Goal: Find specific page/section: Find specific page/section

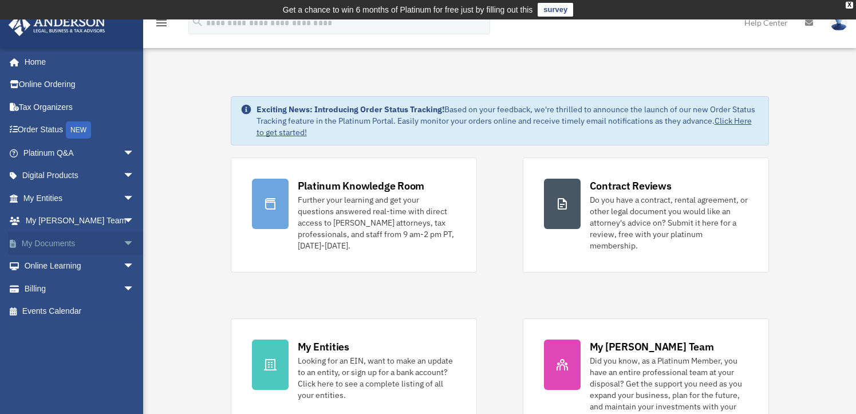
click at [54, 243] on link "My Documents arrow_drop_down" at bounding box center [80, 243] width 144 height 23
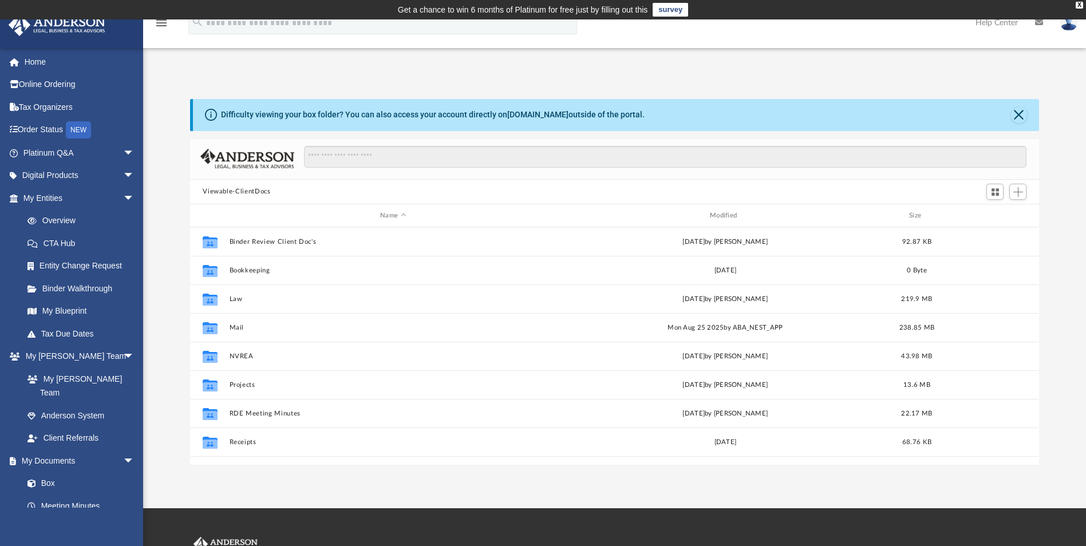
scroll to position [252, 840]
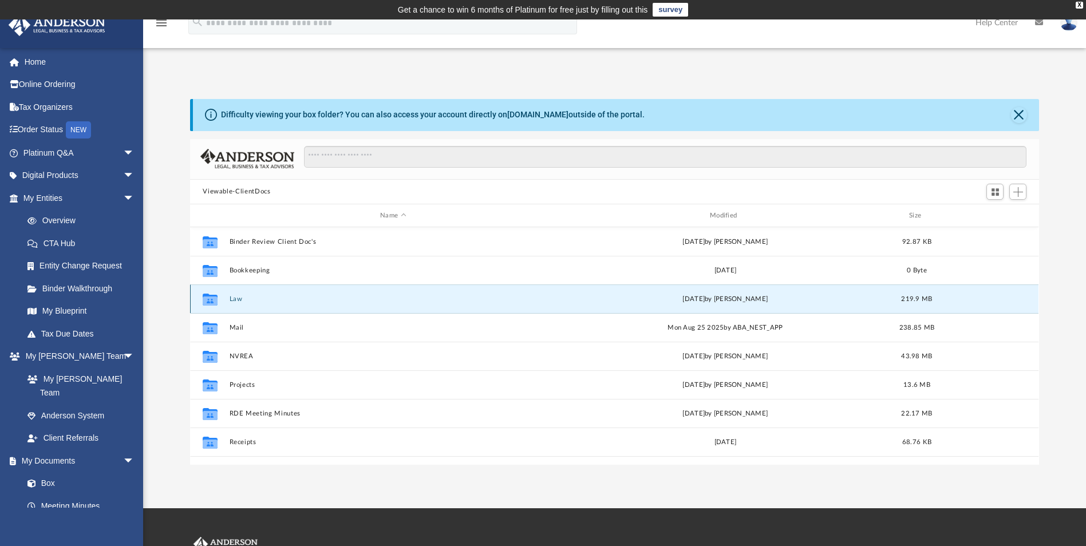
click at [238, 301] on button "Law" at bounding box center [393, 298] width 327 height 7
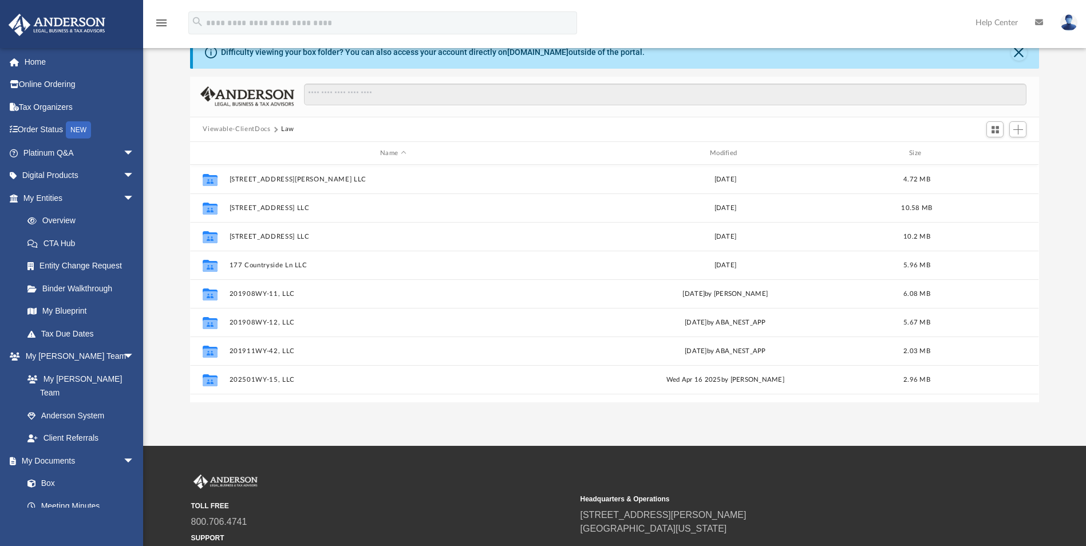
scroll to position [0, 0]
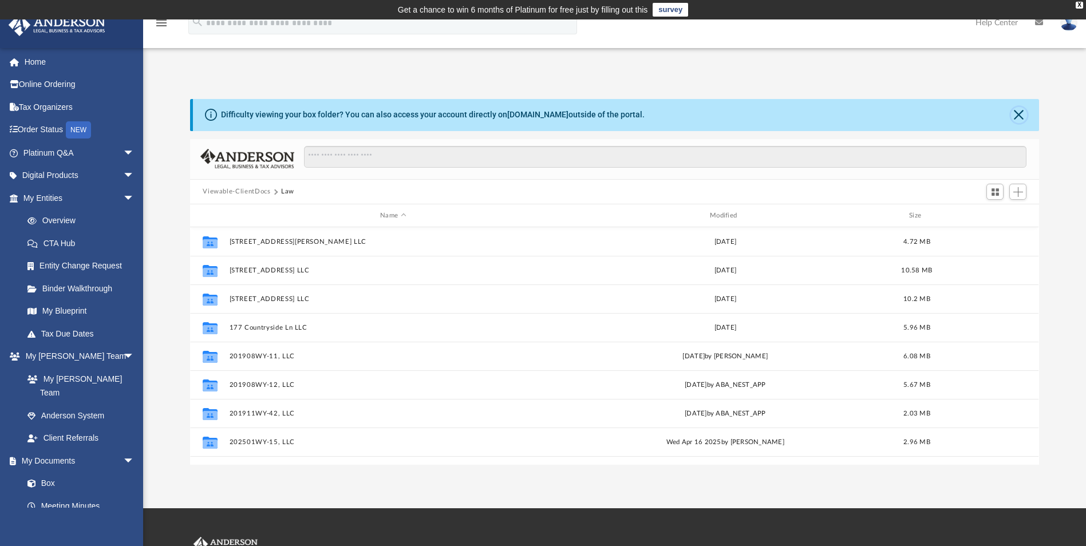
click at [1021, 119] on button "Close" at bounding box center [1019, 115] width 16 height 16
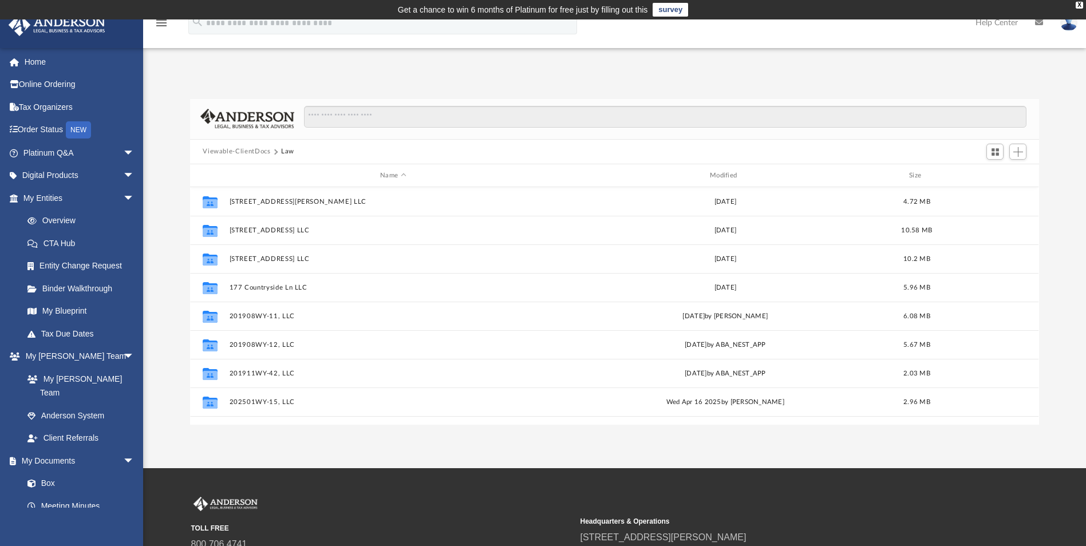
click at [246, 149] on button "Viewable-ClientDocs" at bounding box center [237, 152] width 68 height 10
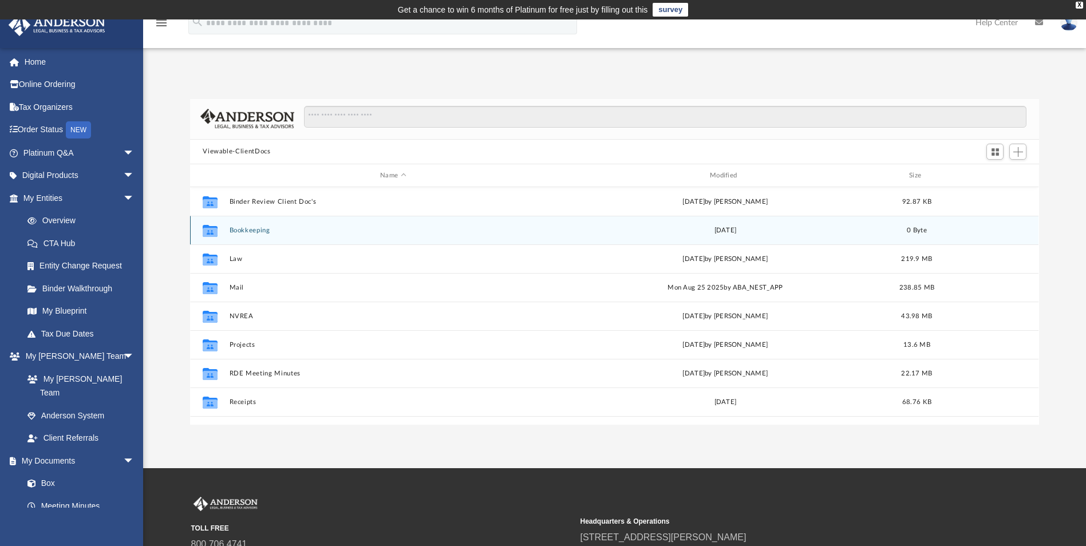
click at [251, 230] on button "Bookkeeping" at bounding box center [393, 230] width 327 height 7
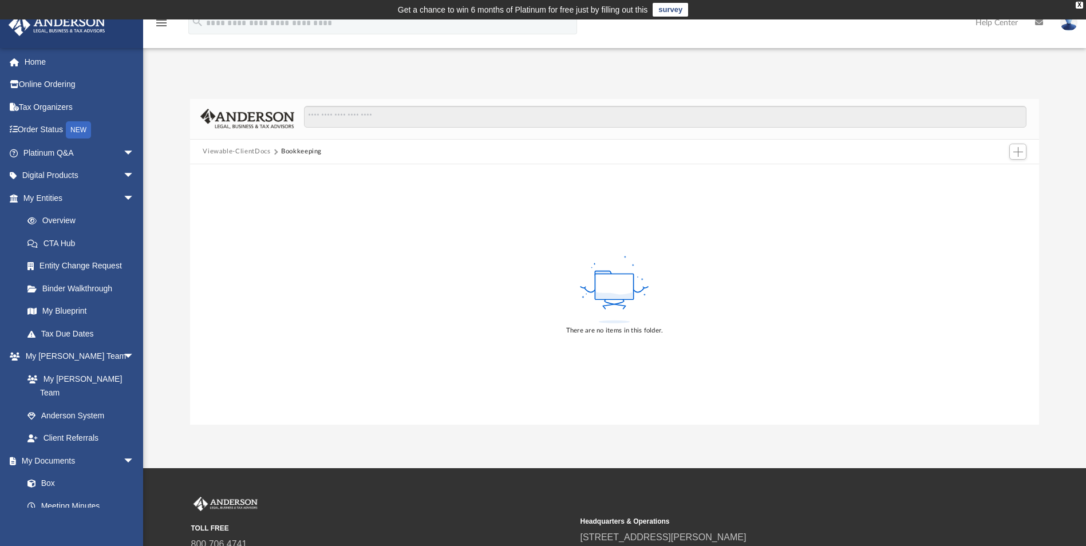
click at [247, 153] on button "Viewable-ClientDocs" at bounding box center [237, 152] width 68 height 10
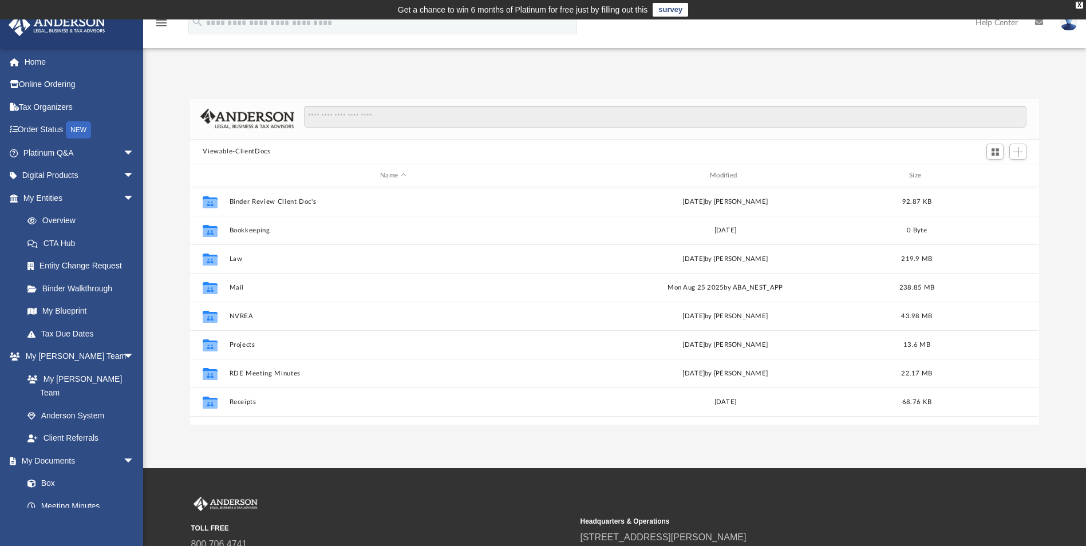
scroll to position [252, 840]
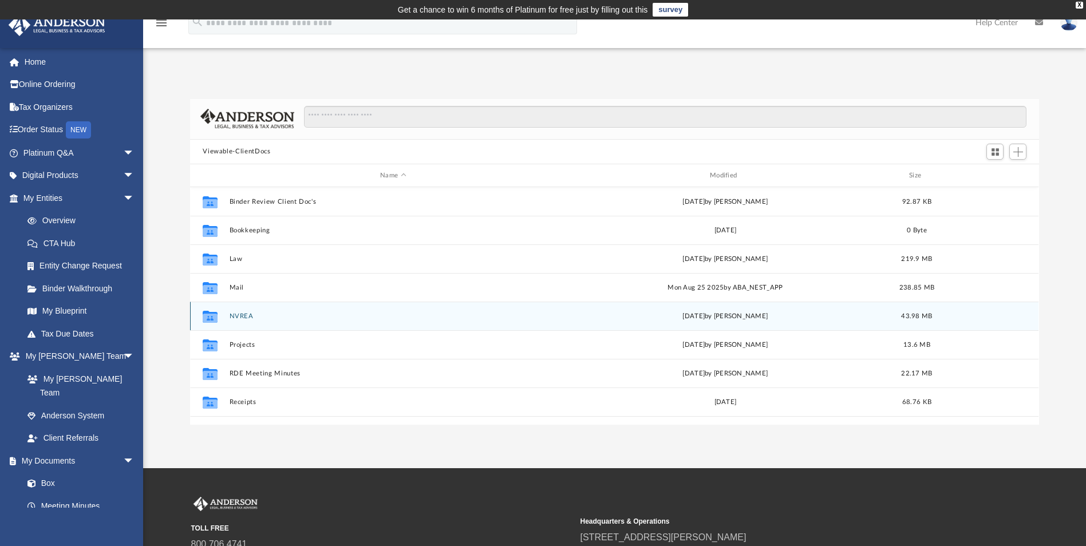
click at [247, 319] on button "NVREA" at bounding box center [393, 316] width 327 height 7
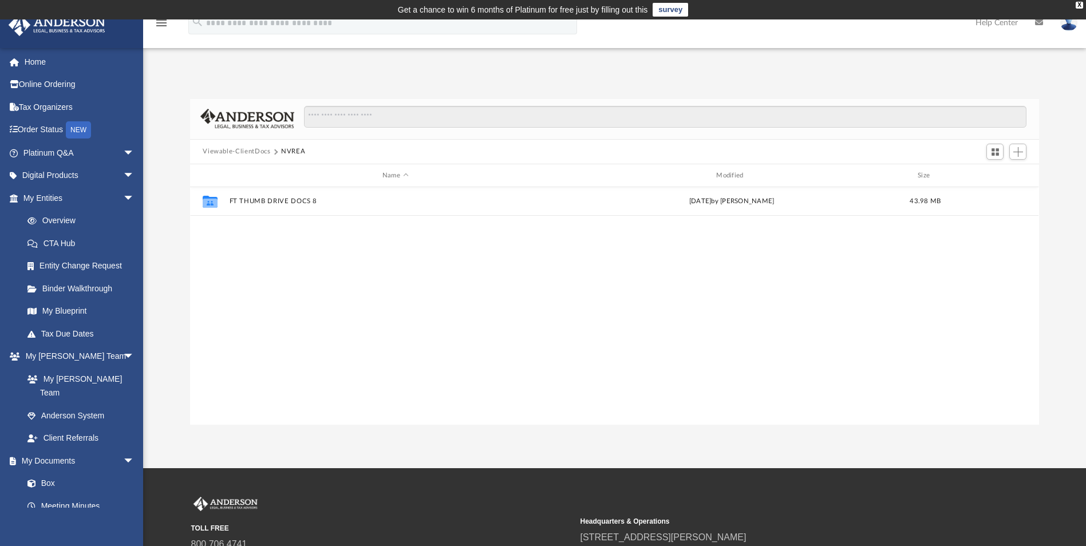
click at [250, 157] on div "Viewable-ClientDocs NVREA" at bounding box center [614, 152] width 848 height 25
click at [252, 151] on button "Viewable-ClientDocs" at bounding box center [237, 152] width 68 height 10
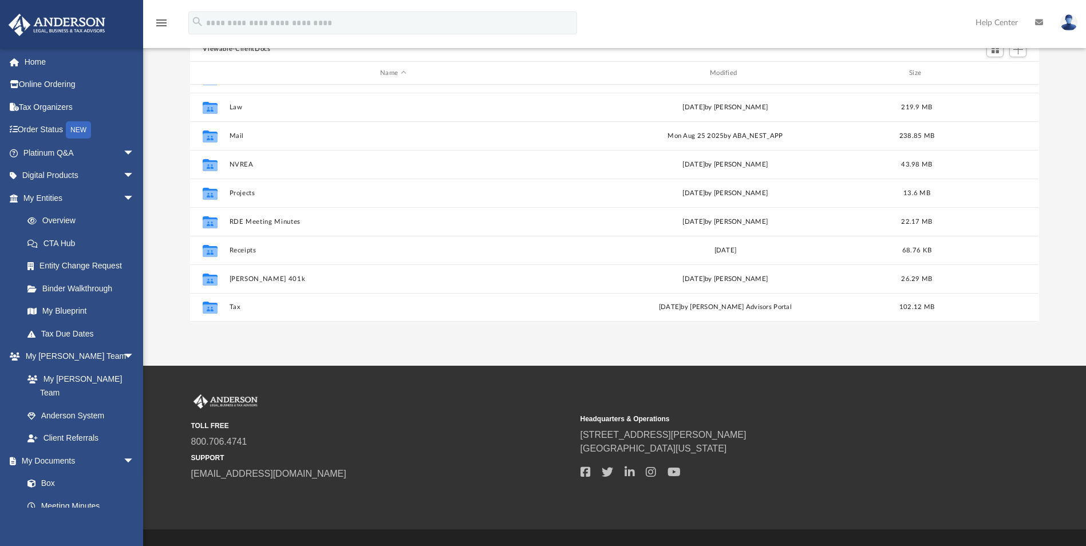
scroll to position [115, 0]
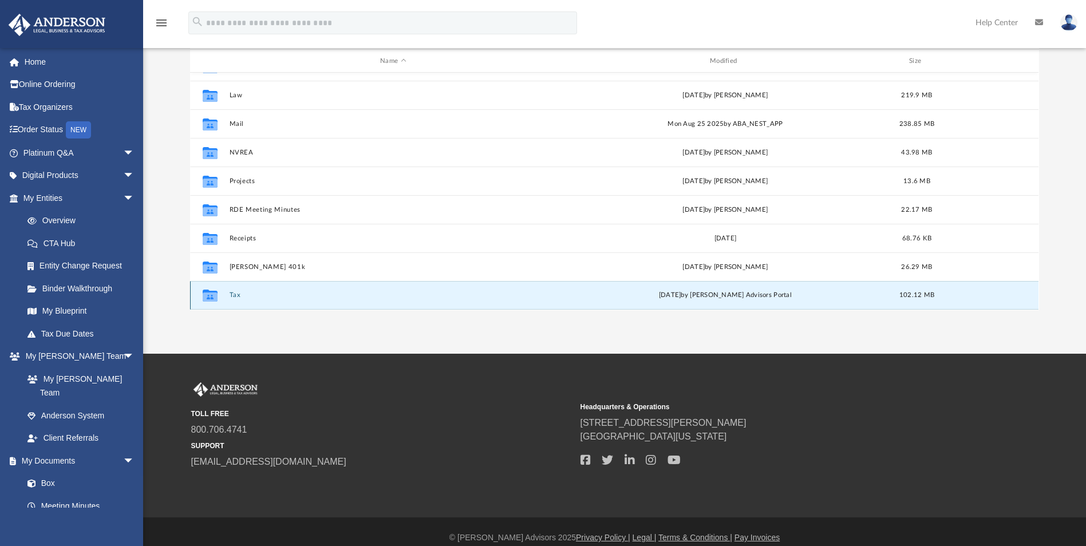
click at [234, 294] on button "Tax" at bounding box center [393, 295] width 327 height 7
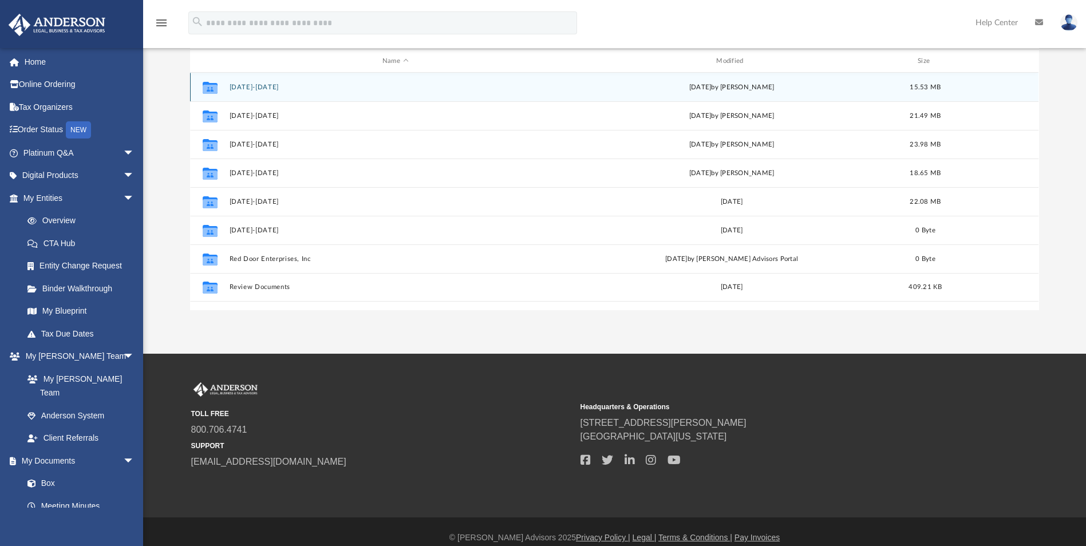
scroll to position [0, 0]
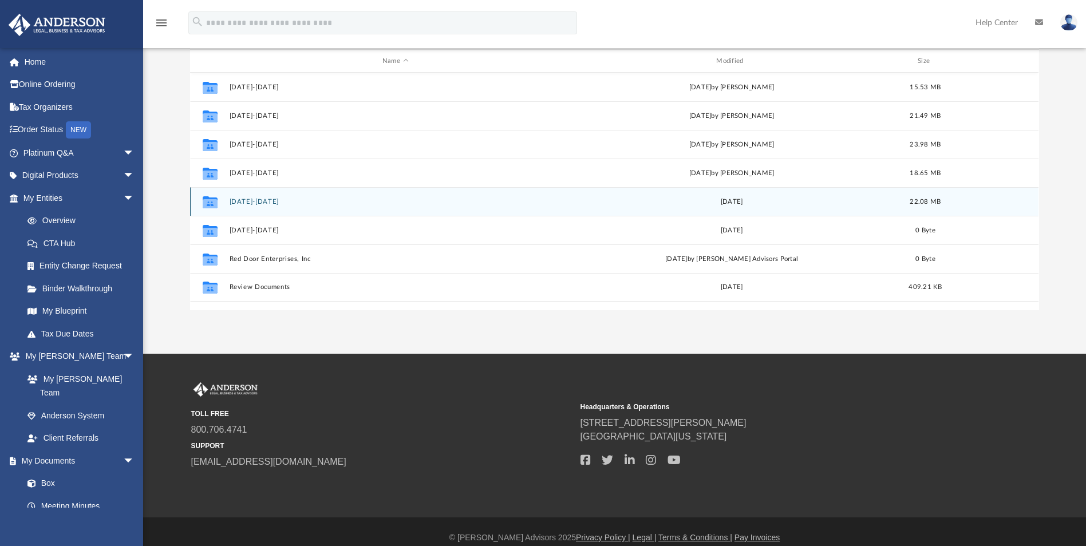
click at [258, 202] on button "2023-2024" at bounding box center [395, 201] width 331 height 7
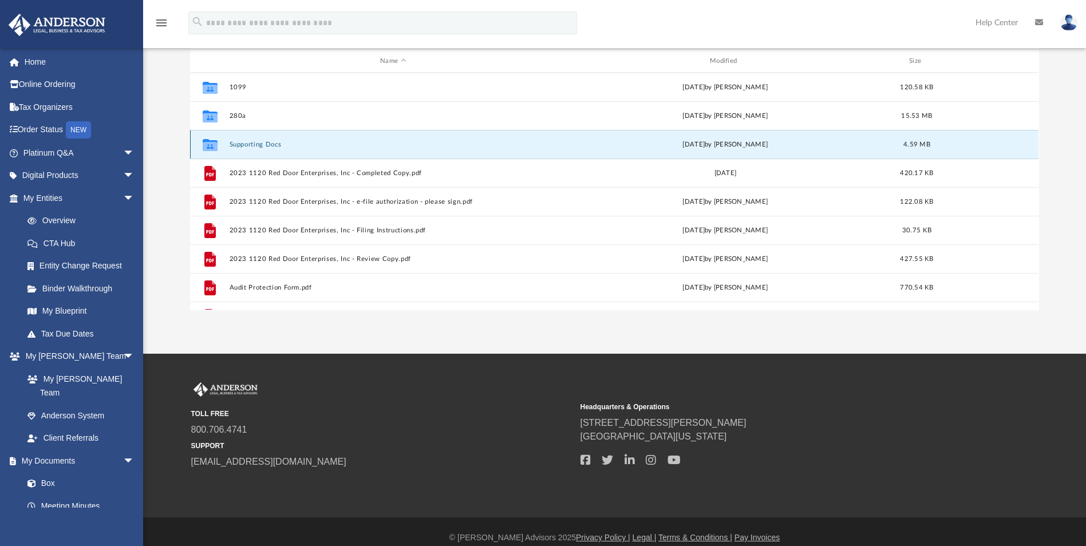
click at [247, 142] on button "Supporting Docs" at bounding box center [393, 144] width 327 height 7
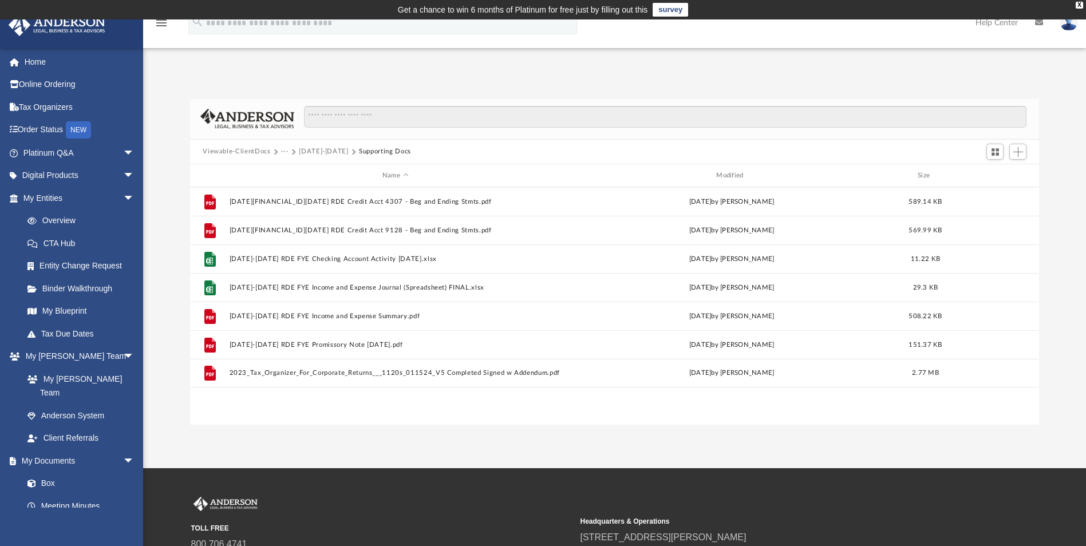
click at [322, 151] on button "2023-2024" at bounding box center [323, 152] width 49 height 10
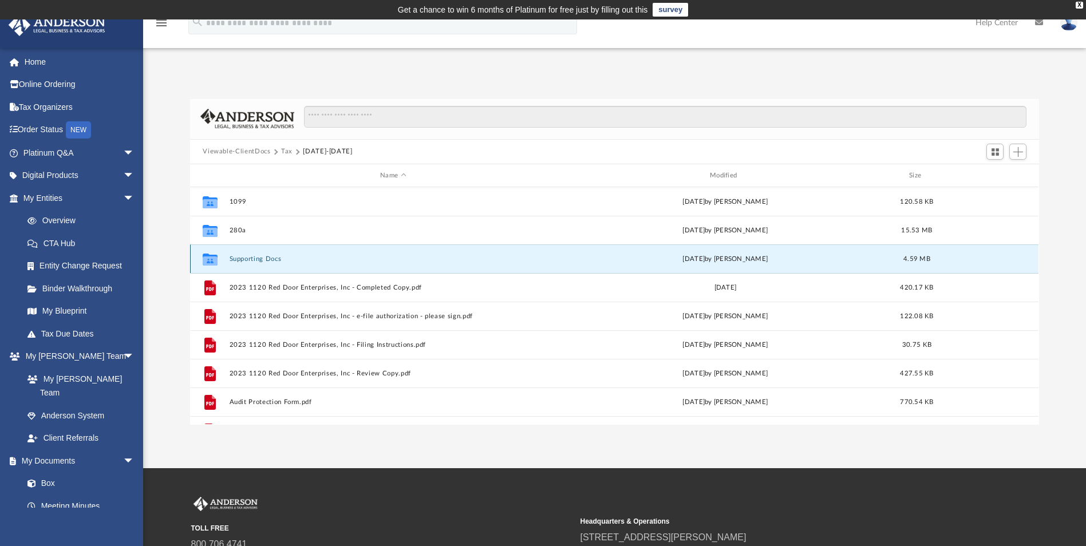
click at [259, 259] on button "Supporting Docs" at bounding box center [393, 258] width 327 height 7
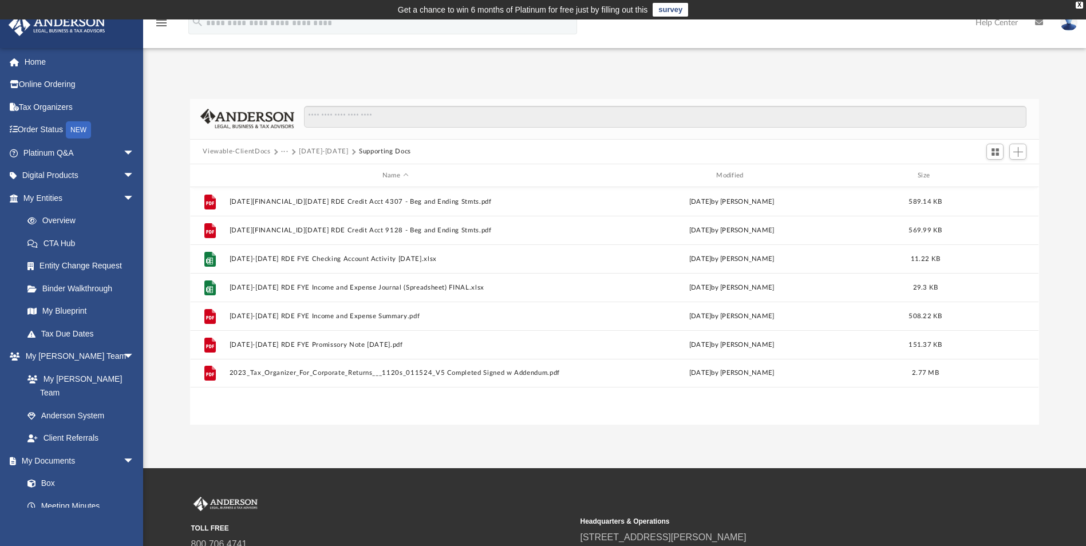
click at [306, 153] on button "2023-2024" at bounding box center [323, 152] width 49 height 10
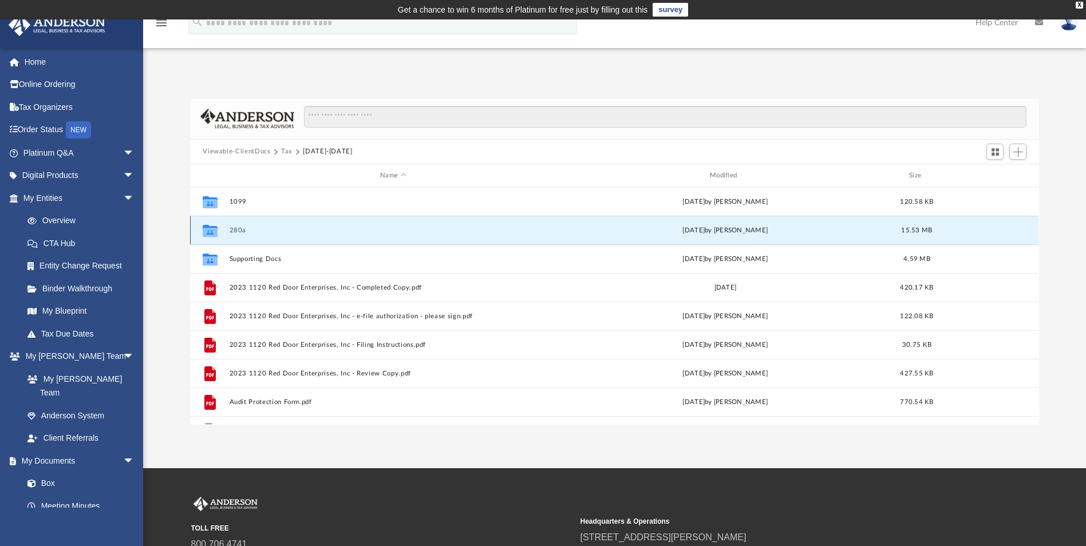
click at [236, 227] on button "280a" at bounding box center [393, 230] width 327 height 7
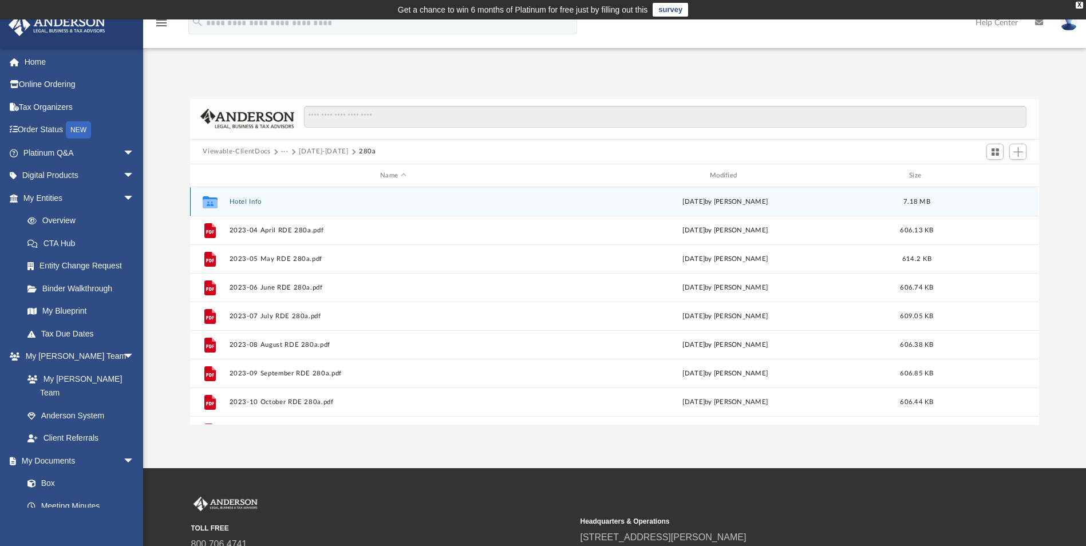
click at [234, 199] on button "Hotel Info" at bounding box center [393, 201] width 327 height 7
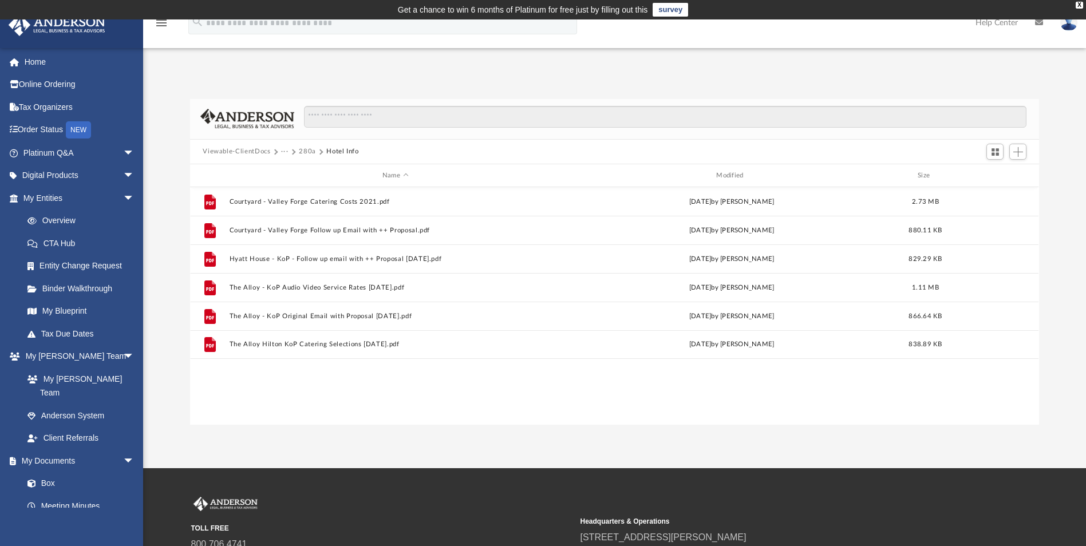
click at [307, 151] on button "280a" at bounding box center [307, 152] width 17 height 10
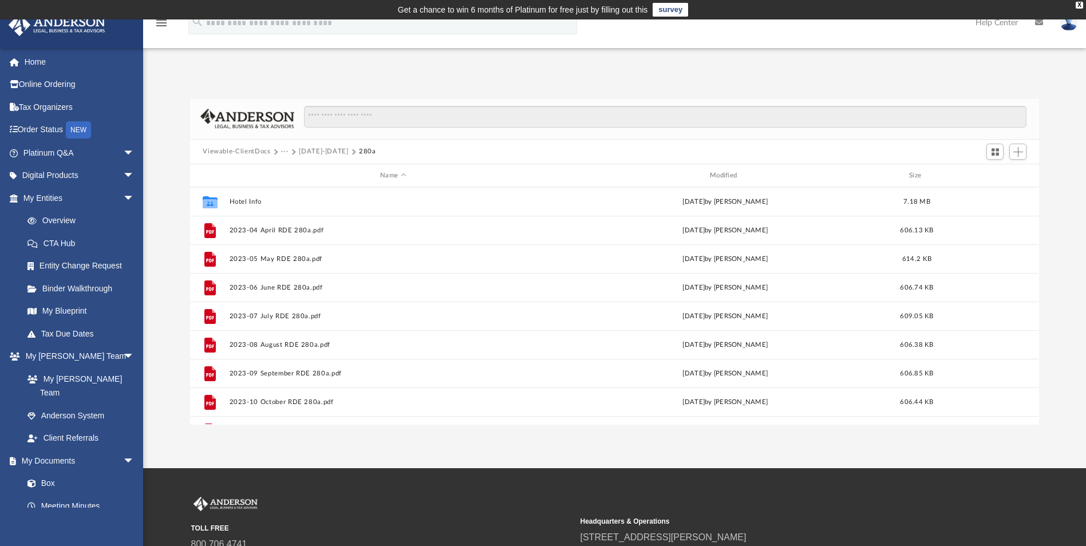
click at [309, 152] on button "2023-2024" at bounding box center [323, 152] width 49 height 10
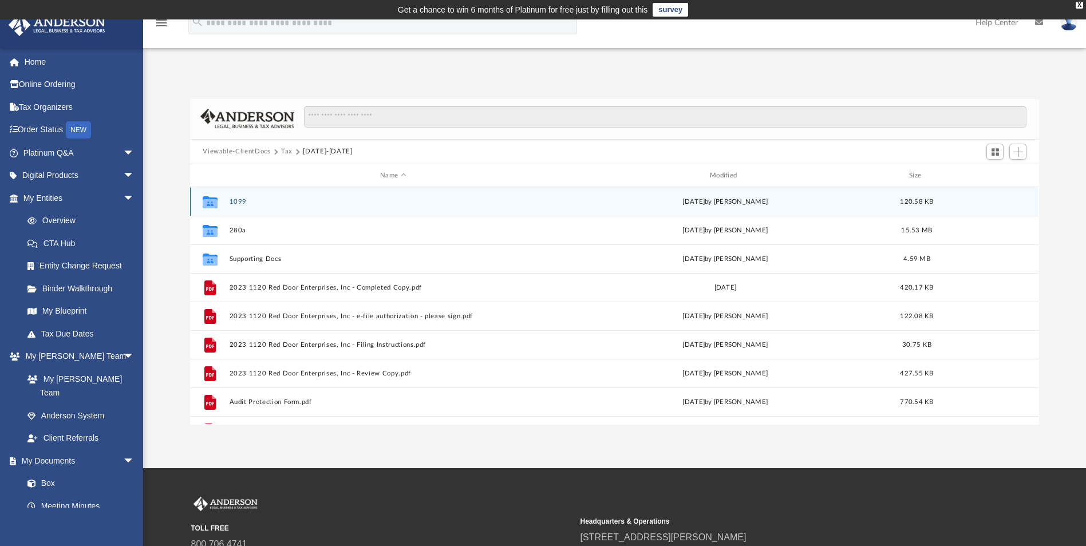
click at [234, 199] on button "1099" at bounding box center [393, 201] width 327 height 7
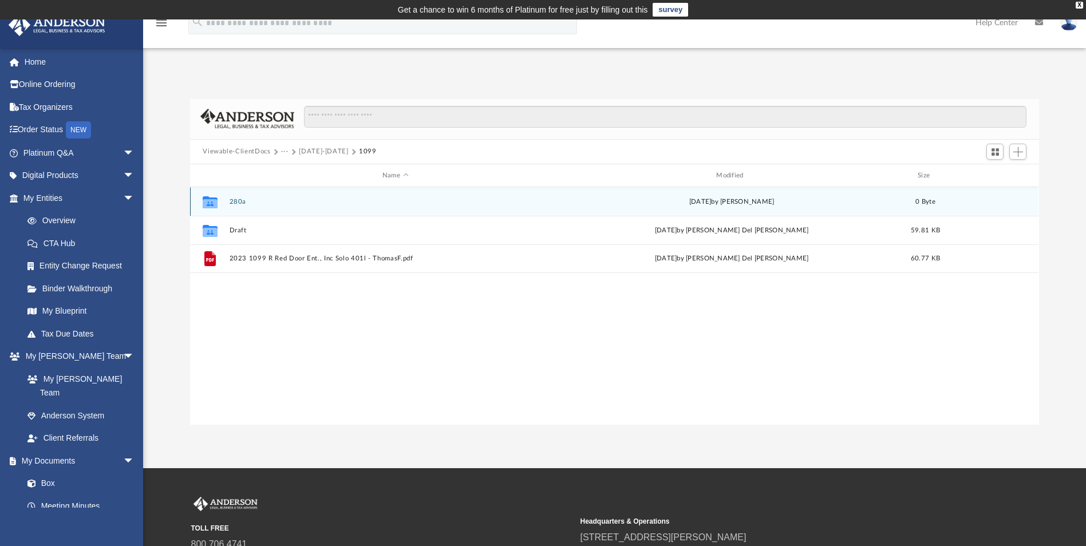
click at [236, 202] on button "280a" at bounding box center [395, 201] width 331 height 7
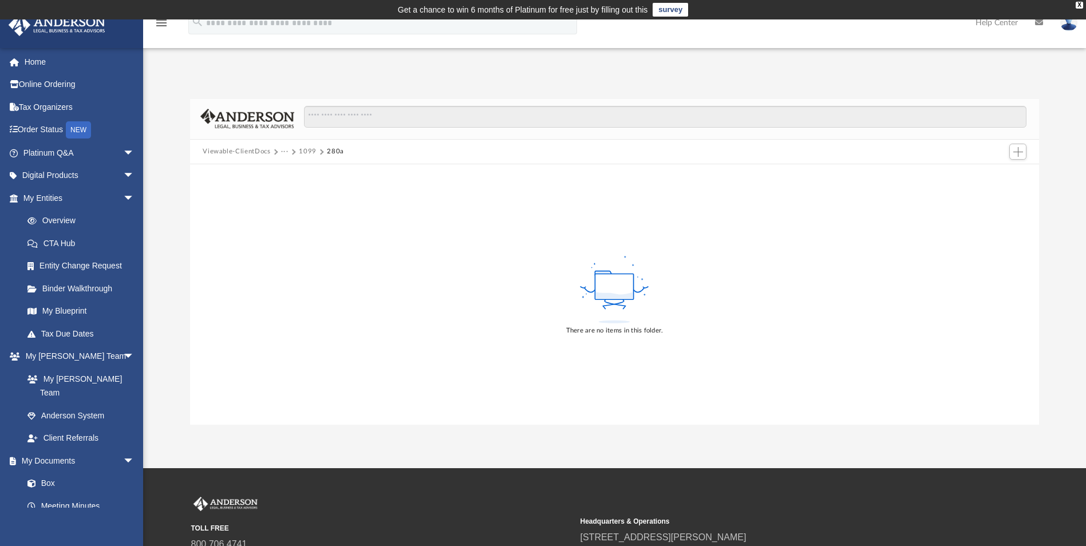
click at [306, 151] on button "1099" at bounding box center [308, 152] width 18 height 10
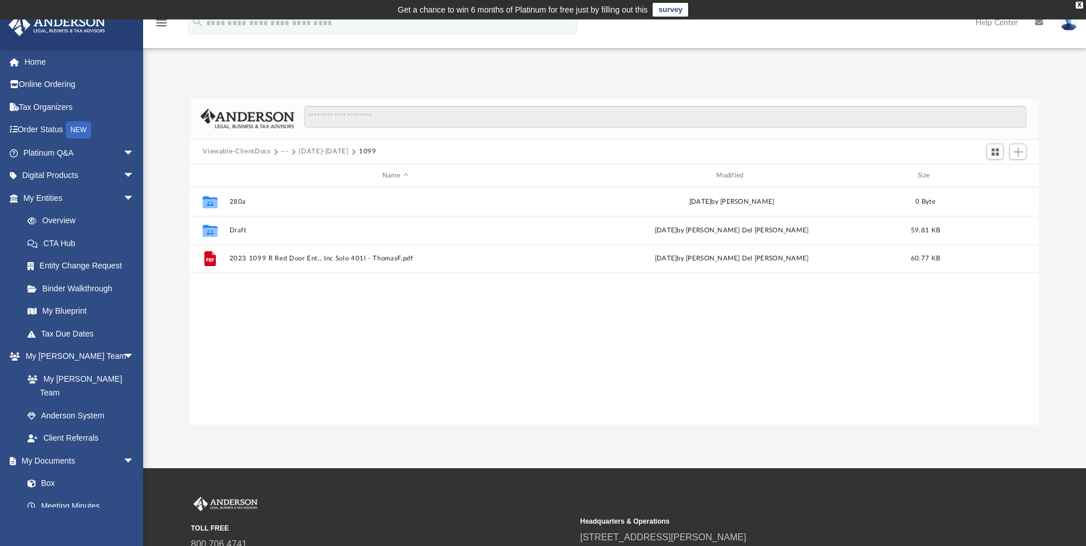
scroll to position [252, 840]
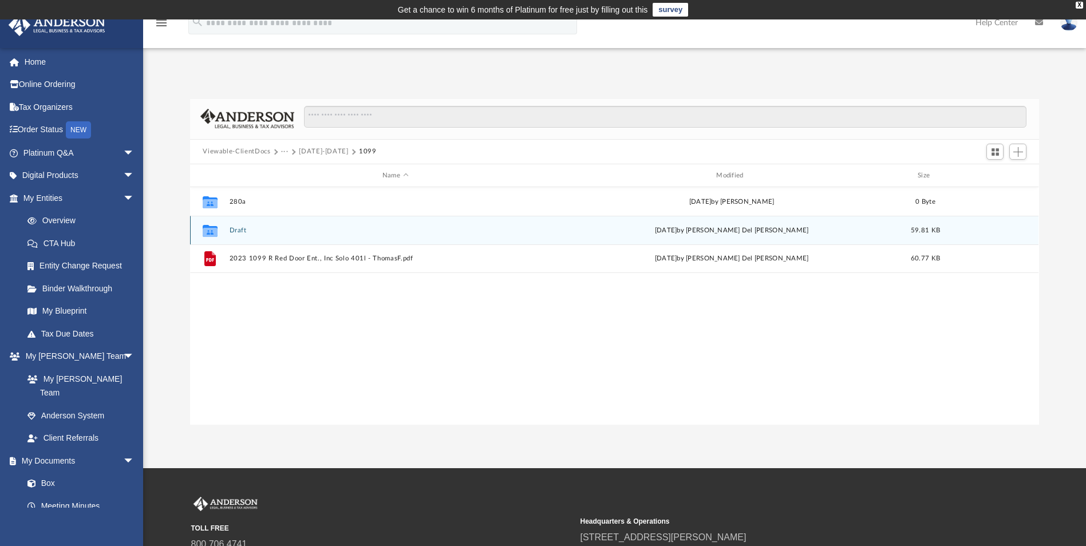
click at [232, 228] on button "Draft" at bounding box center [395, 230] width 331 height 7
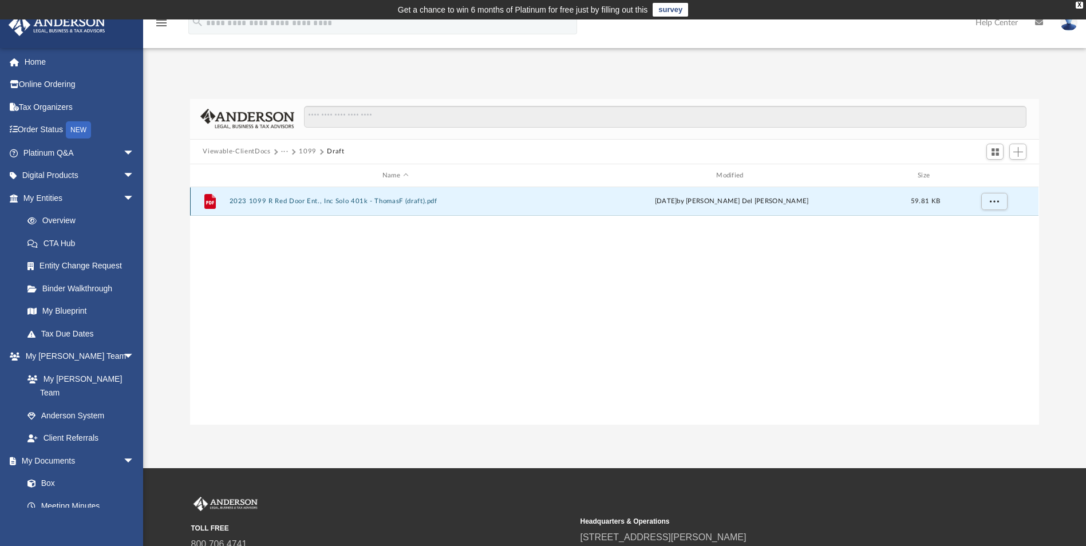
click at [321, 199] on button "2023 1099 R Red Door Ent., Inc Solo 401k - ThomasF (draft).pdf" at bounding box center [395, 201] width 331 height 7
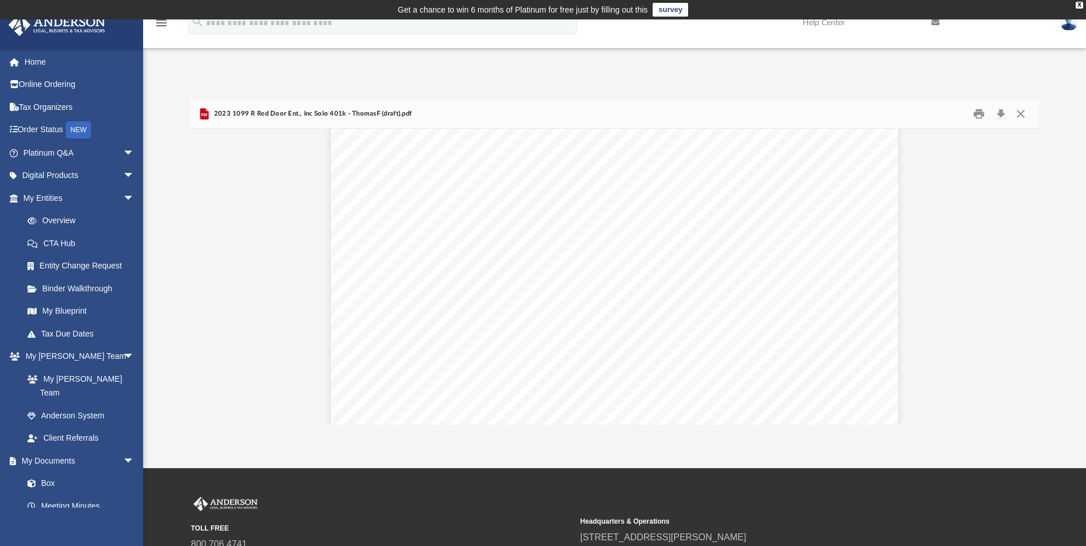
scroll to position [0, 0]
click at [1031, 115] on button "Close" at bounding box center [1020, 114] width 21 height 18
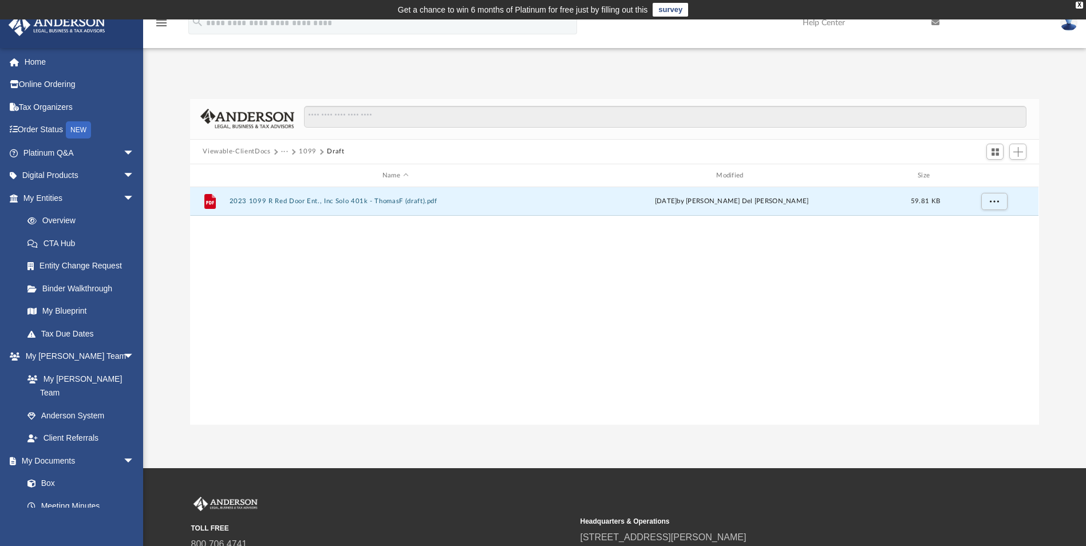
click at [306, 148] on button "1099" at bounding box center [308, 152] width 18 height 10
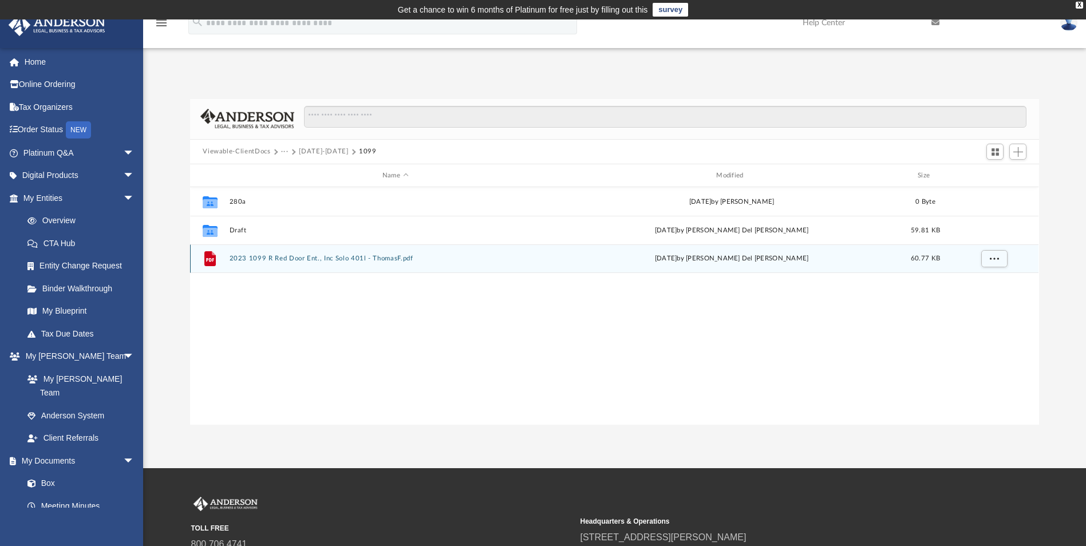
click at [250, 257] on button "2023 1099 R Red Door Ent., Inc Solo 401l - ThomasF.pdf" at bounding box center [395, 258] width 331 height 7
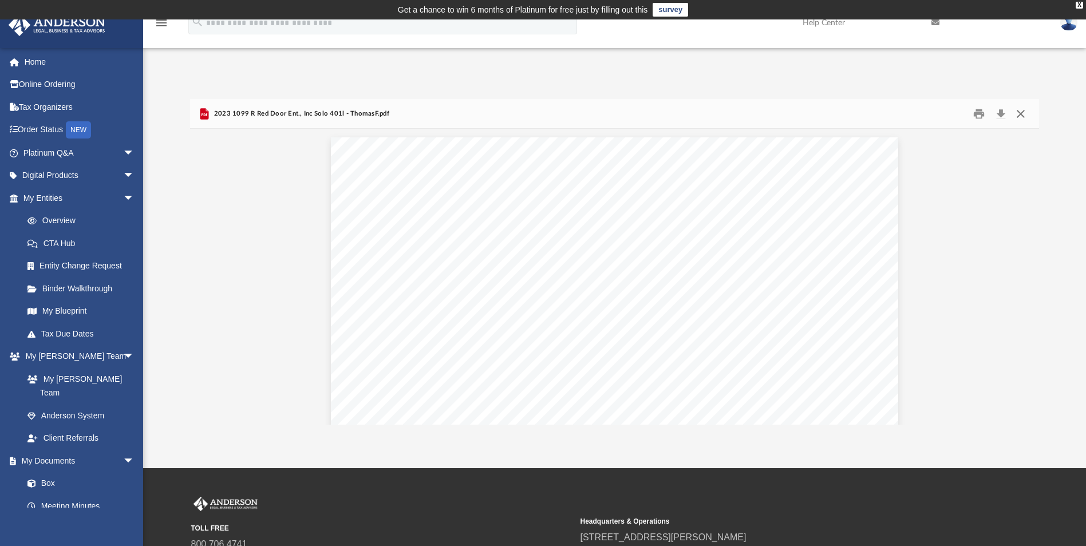
click at [1018, 116] on button "Close" at bounding box center [1020, 114] width 21 height 18
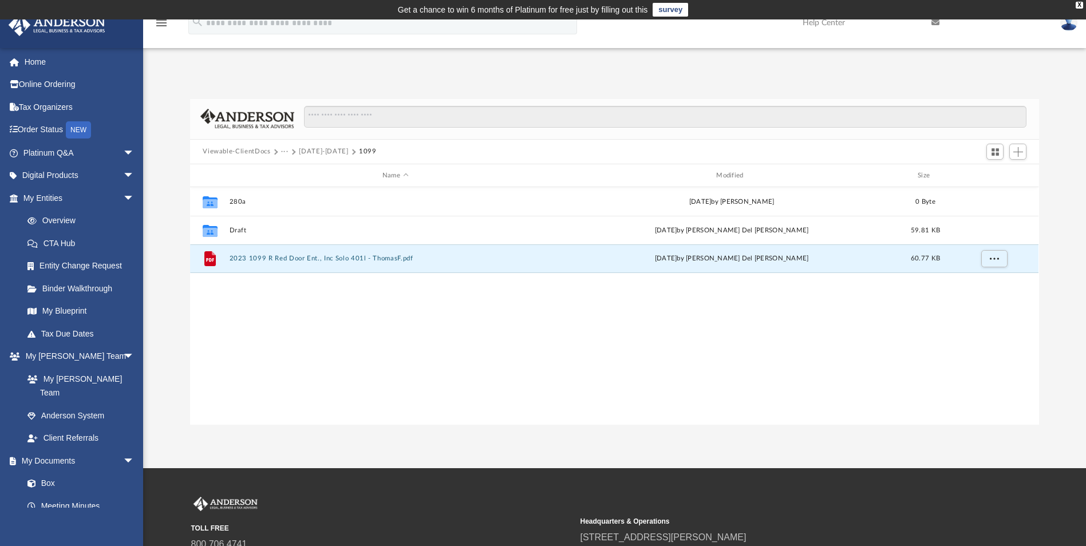
click at [314, 151] on button "2023-2024" at bounding box center [323, 152] width 49 height 10
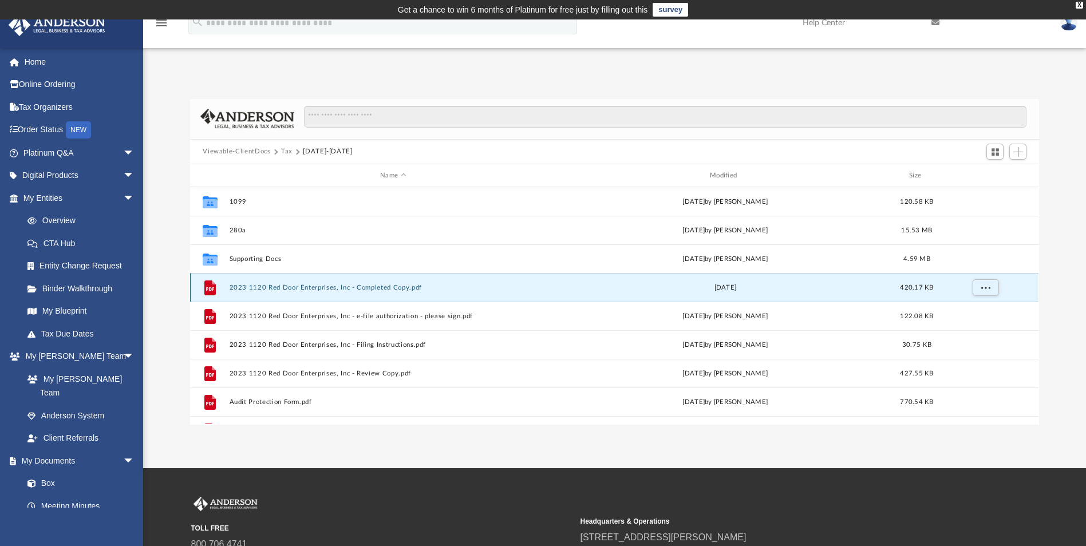
click at [318, 289] on button "2023 1120 Red Door Enterprises, Inc - Completed Copy.pdf" at bounding box center [393, 287] width 327 height 7
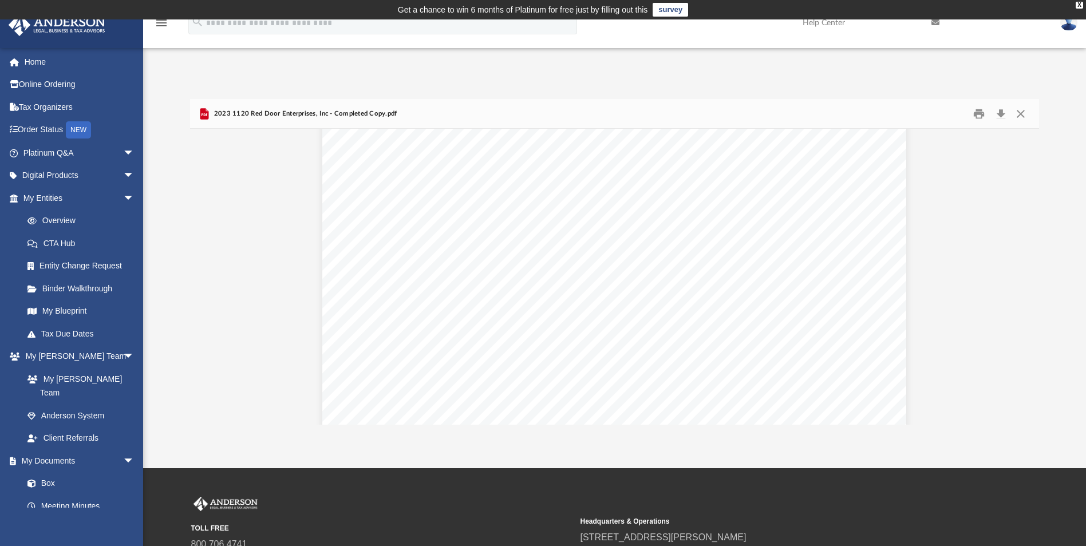
scroll to position [1660, 0]
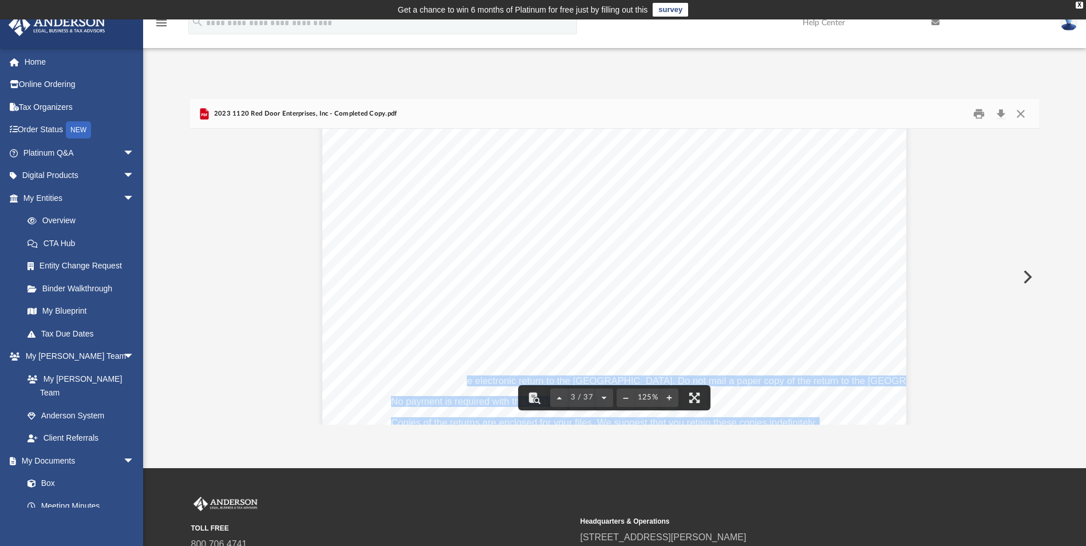
click at [464, 392] on div "September 27, 2024 Red Door Enterprises, Inc. 3225 MCLEOD DR STE 100 Las Vegas,…" at bounding box center [614, 401] width 584 height 756
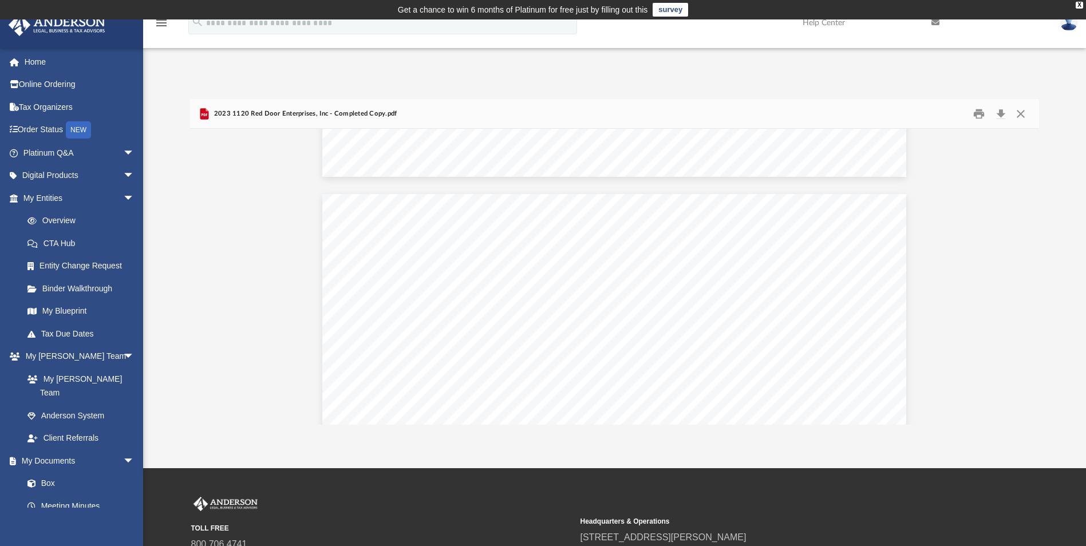
scroll to position [1489, 0]
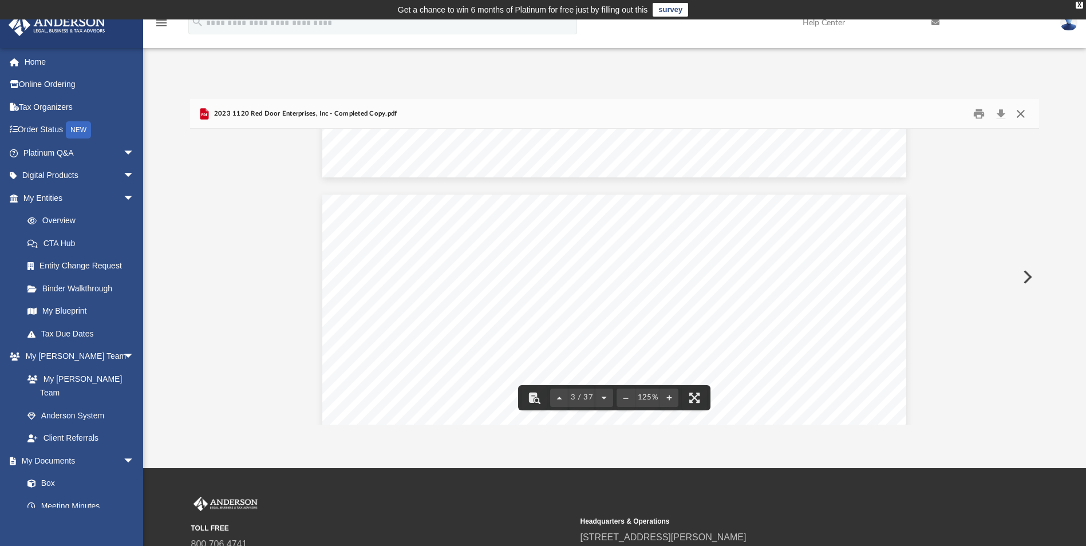
click at [1021, 115] on button "Close" at bounding box center [1020, 114] width 21 height 18
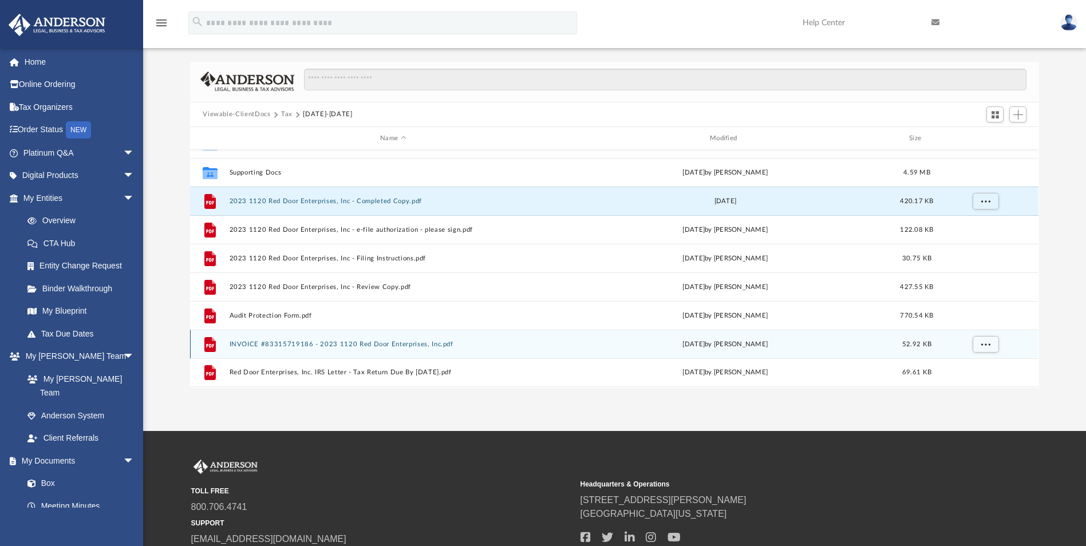
scroll to position [57, 0]
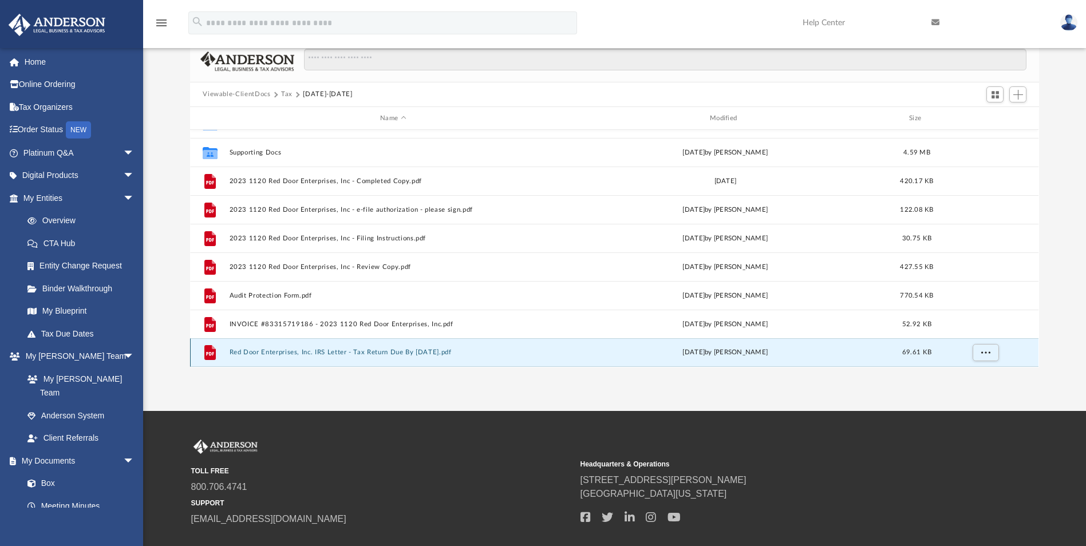
click at [361, 355] on button "Red Door Enterprises, Inc. IRS Letter - Tax Return Due By 2024-01-16.pdf" at bounding box center [393, 352] width 327 height 7
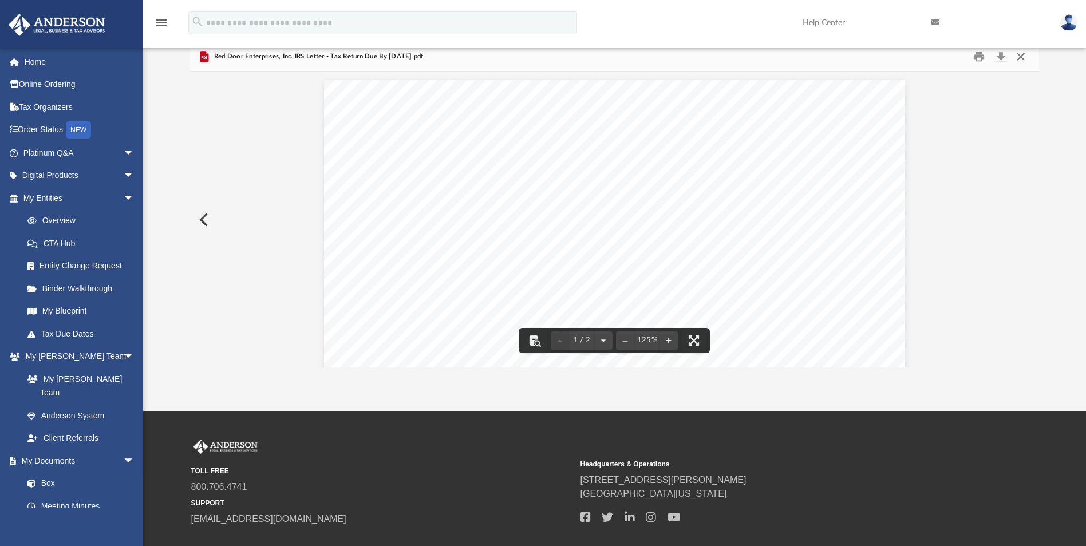
click at [1022, 54] on button "Close" at bounding box center [1020, 57] width 21 height 18
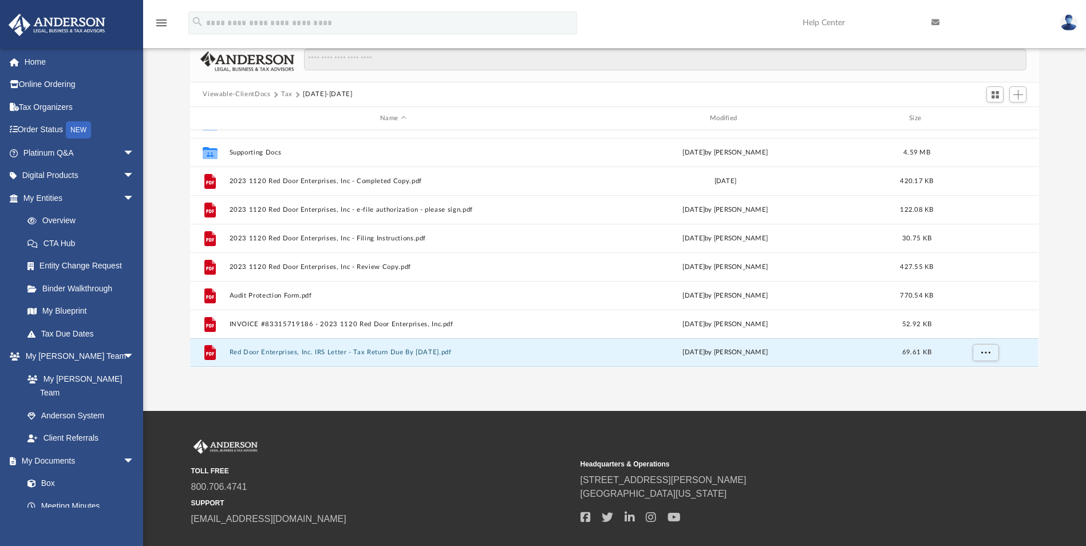
click at [315, 95] on button "2023-2024" at bounding box center [327, 94] width 49 height 10
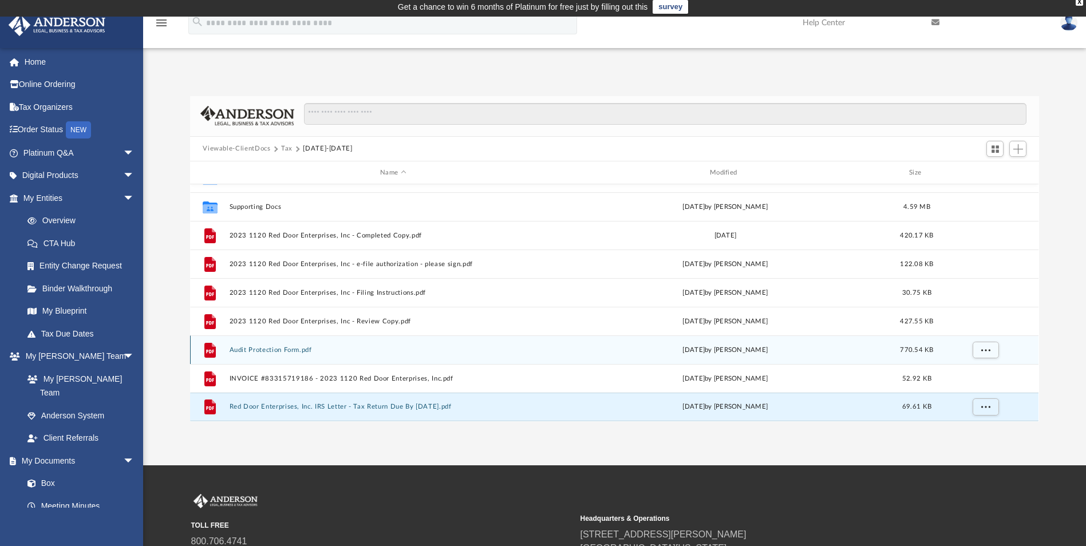
scroll to position [0, 0]
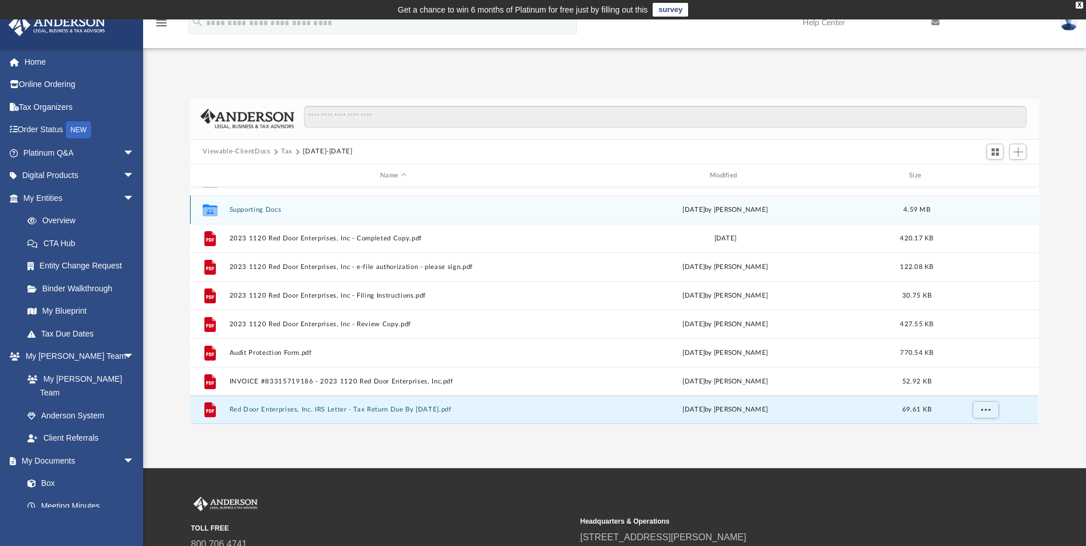
click at [238, 207] on button "Supporting Docs" at bounding box center [393, 209] width 327 height 7
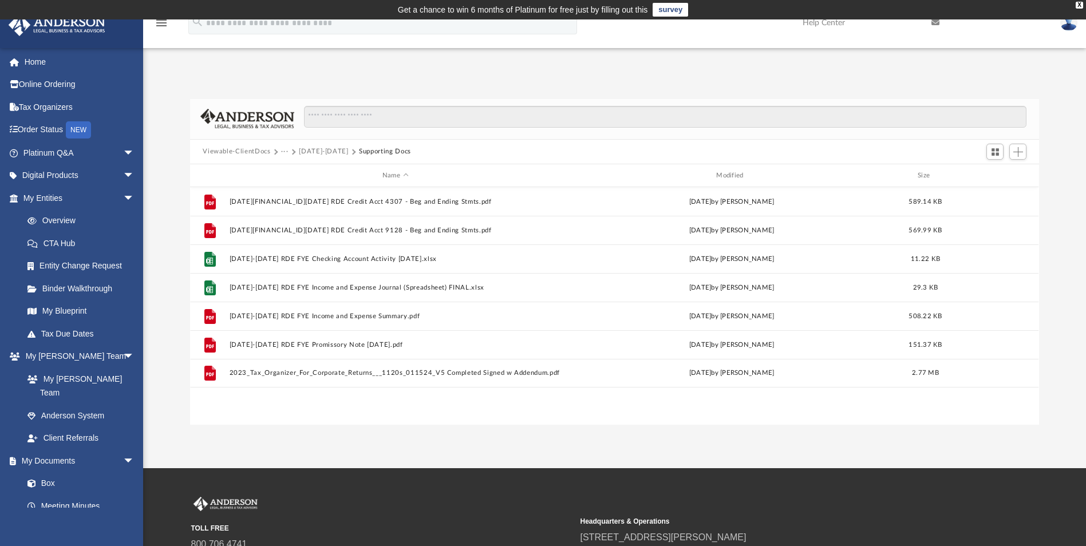
click at [327, 149] on button "2023-2024" at bounding box center [323, 152] width 49 height 10
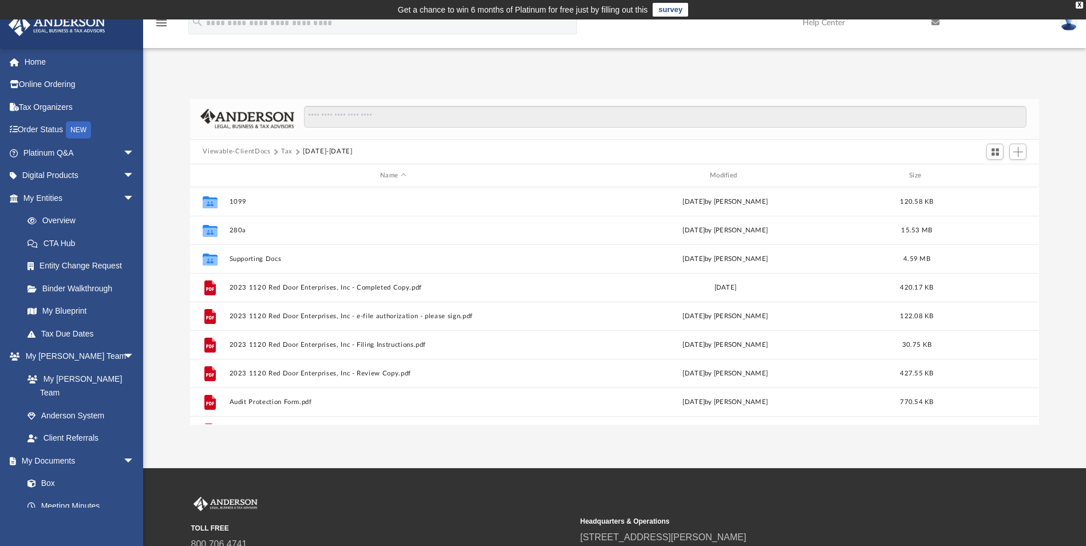
click at [283, 151] on button "Tax" at bounding box center [286, 152] width 11 height 10
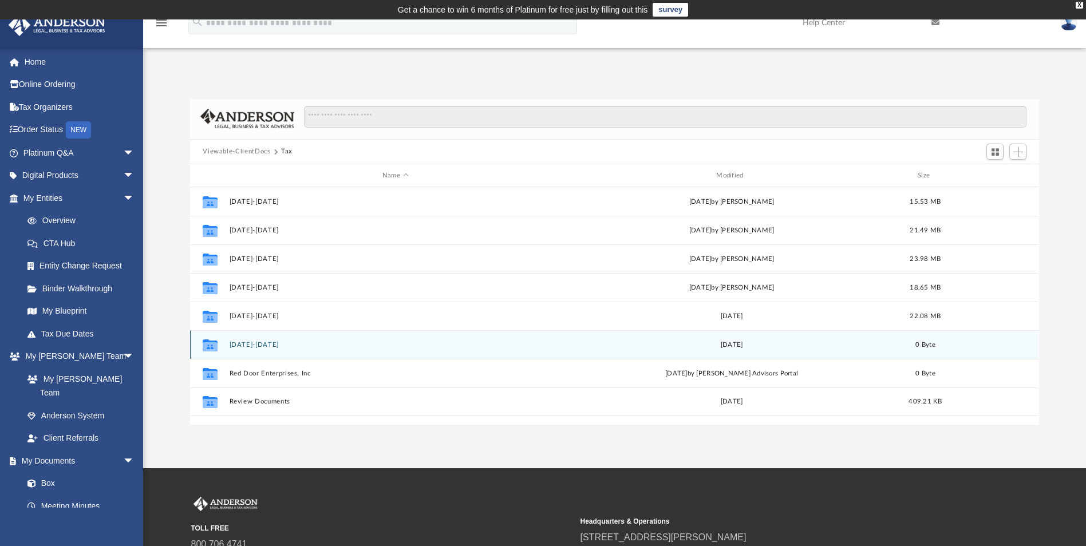
click at [252, 349] on button "2024-2025" at bounding box center [395, 344] width 331 height 7
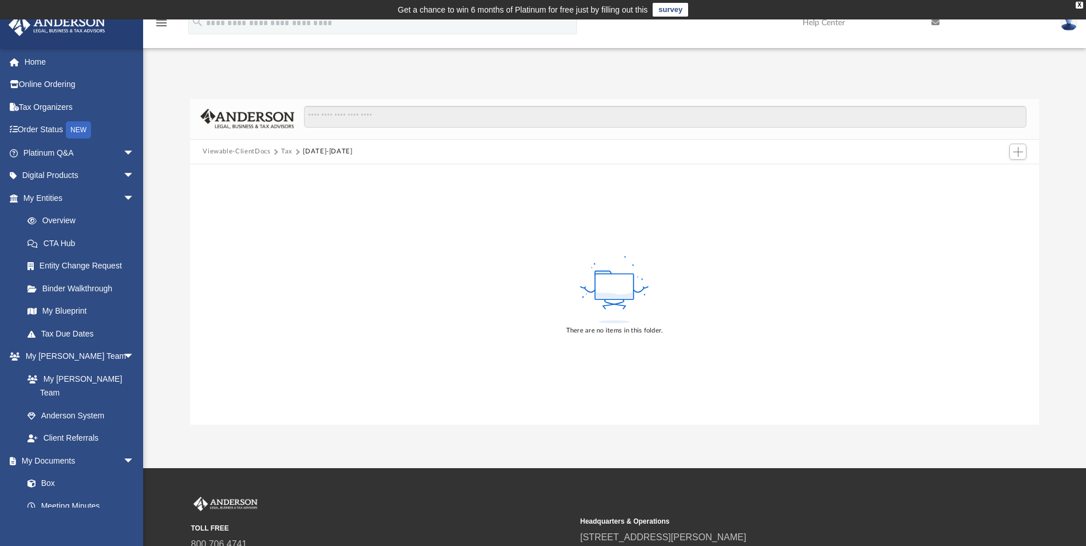
click at [284, 153] on button "Tax" at bounding box center [286, 152] width 11 height 10
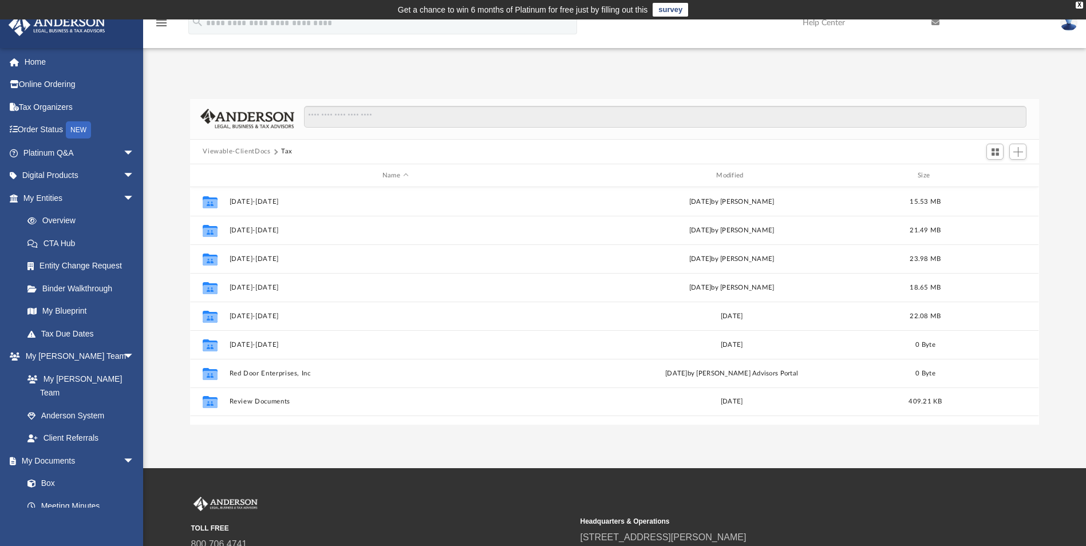
scroll to position [252, 840]
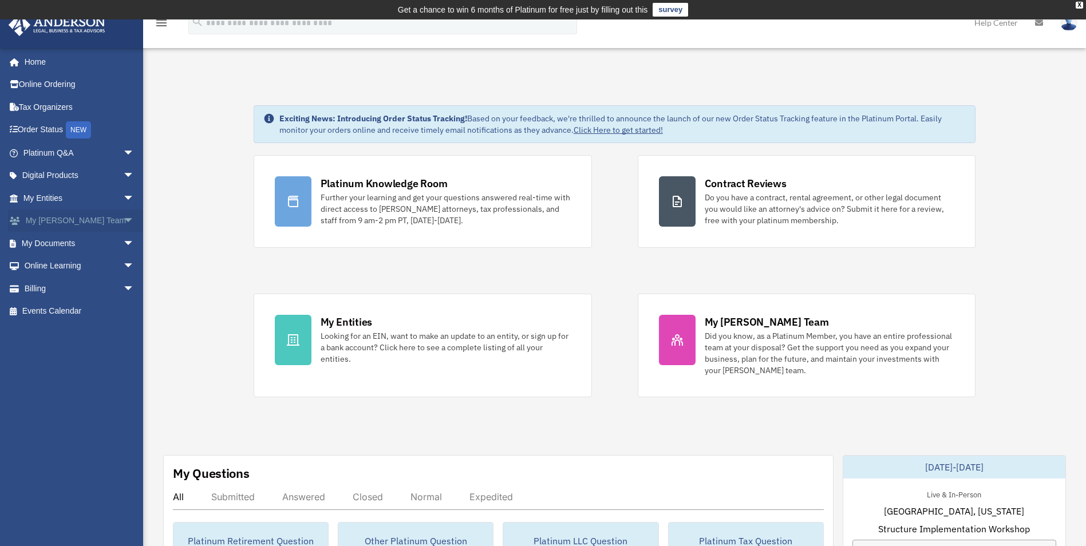
click at [80, 225] on link "My [PERSON_NAME] Team arrow_drop_down" at bounding box center [80, 221] width 144 height 23
click at [41, 243] on link "My Documents arrow_drop_down" at bounding box center [80, 243] width 144 height 23
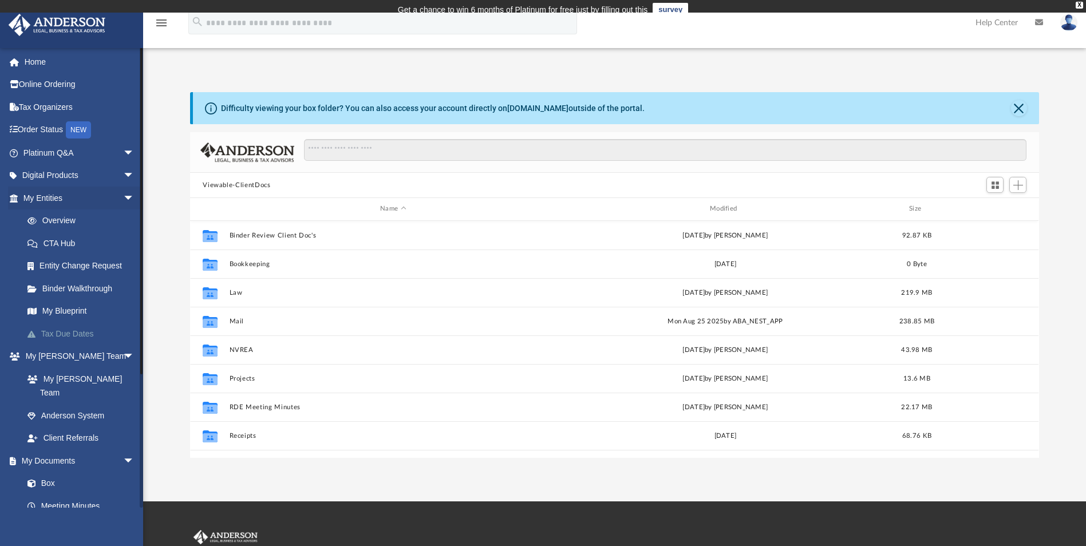
scroll to position [252, 840]
